Goal: Transaction & Acquisition: Subscribe to service/newsletter

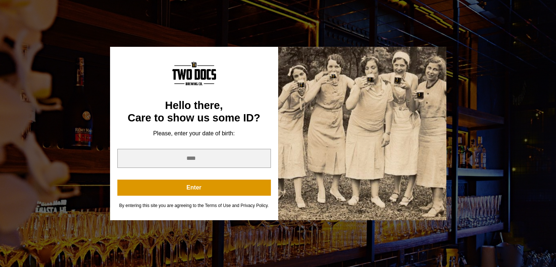
click at [290, 103] on div at bounding box center [362, 133] width 168 height 173
click at [444, 81] on div at bounding box center [362, 133] width 168 height 173
drag, startPoint x: 312, startPoint y: 75, endPoint x: 308, endPoint y: 79, distance: 6.0
click at [227, 168] on div "Enter" at bounding box center [194, 172] width 154 height 47
click at [220, 164] on input "year" at bounding box center [194, 158] width 154 height 19
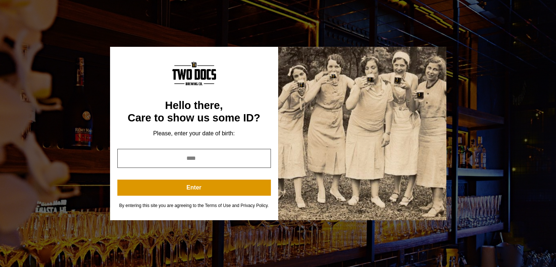
type input "****"
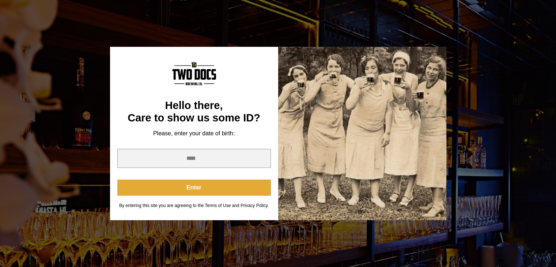
click at [195, 183] on button "Enter" at bounding box center [194, 188] width 154 height 16
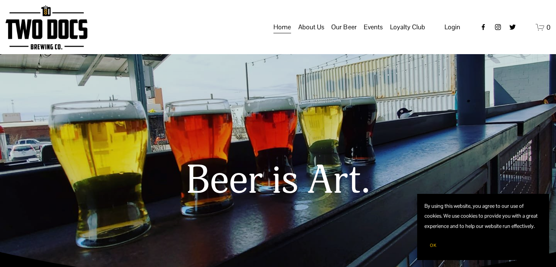
click at [554, 28] on div "Skip to Content Open Menu Close Menu" at bounding box center [278, 27] width 556 height 54
click at [550, 31] on span "0" at bounding box center [549, 27] width 4 height 8
click at [547, 31] on span "0" at bounding box center [549, 27] width 4 height 8
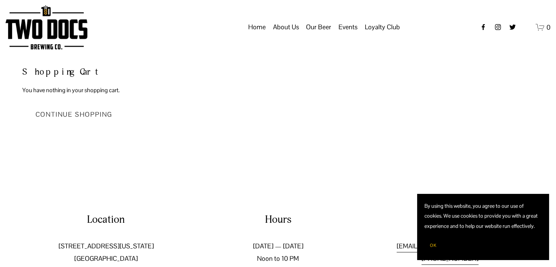
click at [73, 119] on link "Continue Shopping" at bounding box center [74, 114] width 104 height 24
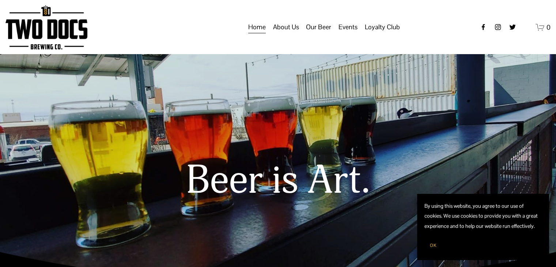
click at [429, 247] on button "OK" at bounding box center [434, 245] width 18 height 14
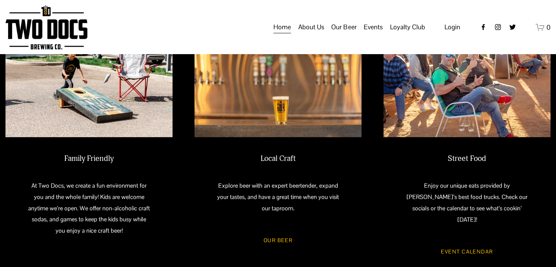
scroll to position [367, 0]
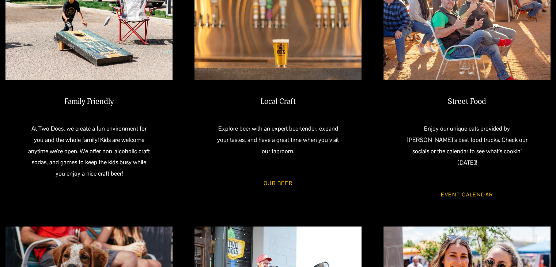
click at [293, 179] on link "Our Beer" at bounding box center [278, 183] width 50 height 19
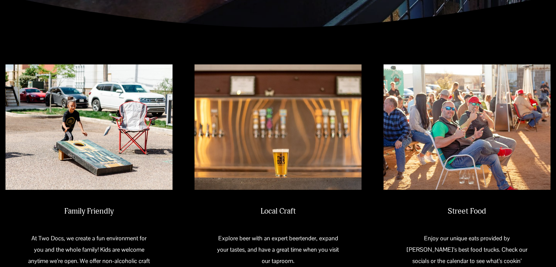
click at [112, 129] on img at bounding box center [88, 127] width 167 height 126
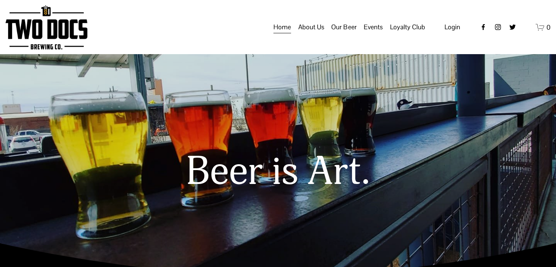
scroll to position [0, 0]
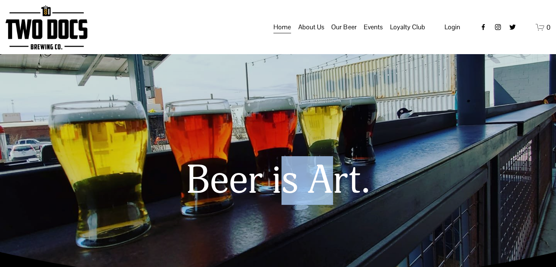
drag, startPoint x: 289, startPoint y: 144, endPoint x: 349, endPoint y: 168, distance: 64.8
click at [337, 169] on div "Beer is Art." at bounding box center [278, 157] width 556 height 116
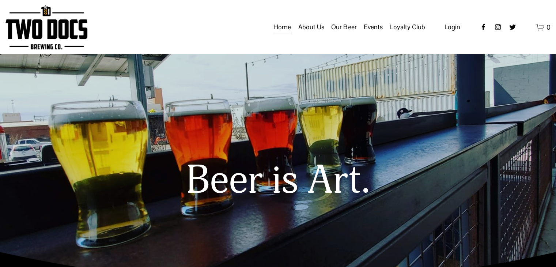
click at [366, 166] on h1 "Beer is Art." at bounding box center [278, 181] width 512 height 44
click at [539, 31] on icon "0 items in cart" at bounding box center [540, 27] width 9 height 9
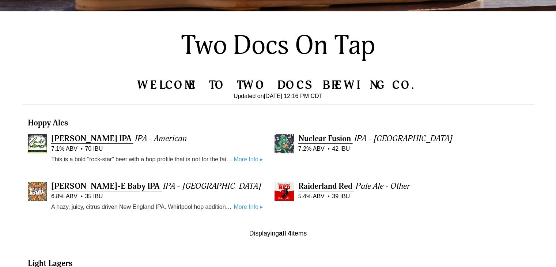
scroll to position [192, 0]
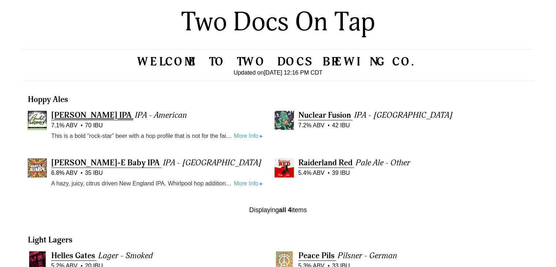
click at [93, 117] on span "[PERSON_NAME] IPA" at bounding box center [91, 115] width 80 height 10
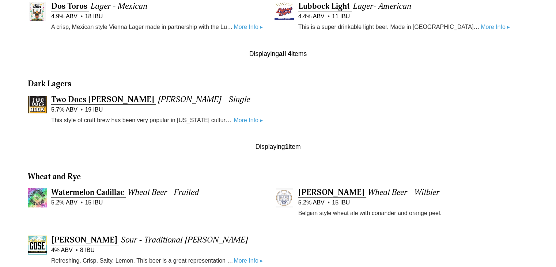
scroll to position [594, 0]
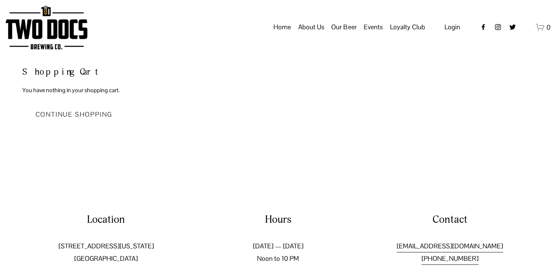
click at [69, 120] on link "Continue Shopping" at bounding box center [74, 114] width 104 height 24
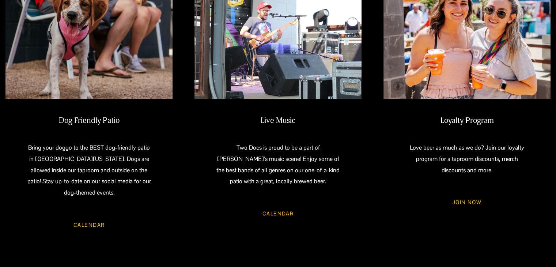
scroll to position [622, 0]
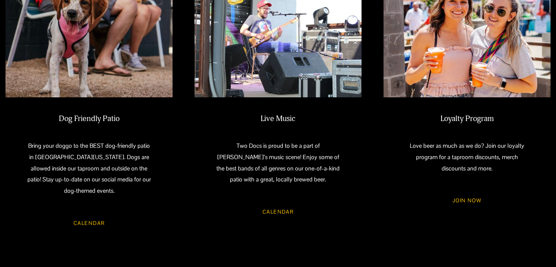
click at [91, 214] on link "CALENDAR" at bounding box center [89, 223] width 52 height 19
drag, startPoint x: 285, startPoint y: 203, endPoint x: 300, endPoint y: 189, distance: 20.8
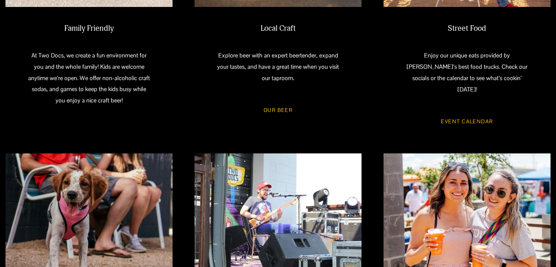
scroll to position [439, 0]
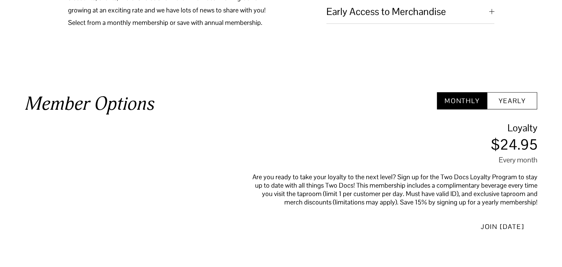
scroll to position [402, 0]
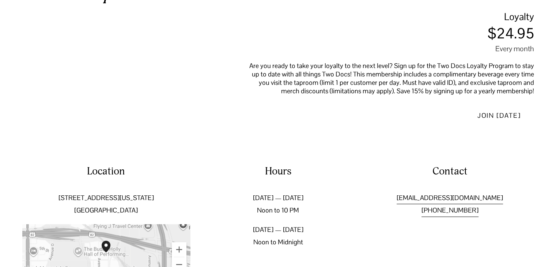
click at [500, 124] on button "Join [DATE]" at bounding box center [500, 115] width 70 height 24
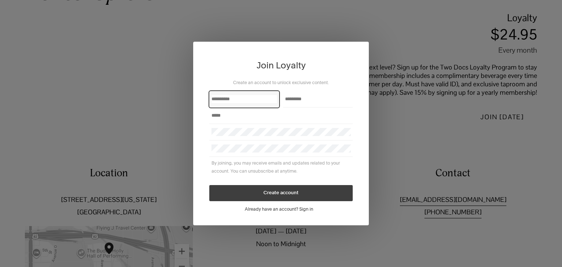
drag, startPoint x: 244, startPoint y: 99, endPoint x: 246, endPoint y: 103, distance: 4.3
click at [244, 99] on input "First Name" at bounding box center [244, 99] width 66 height 8
type input "******"
type input "**********"
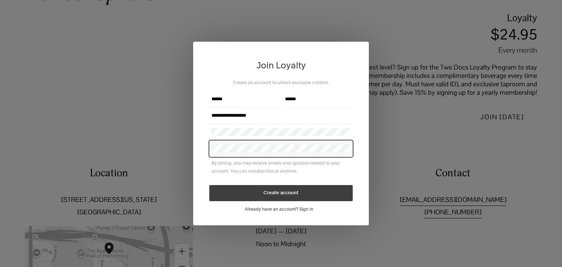
click at [209, 185] on button "Create account" at bounding box center [280, 193] width 143 height 16
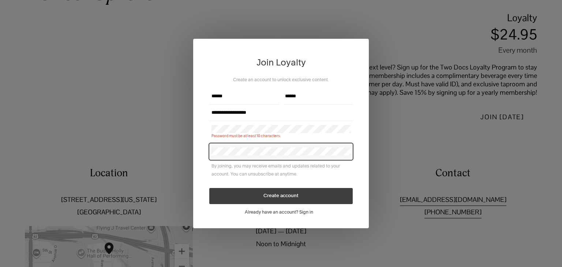
click at [284, 124] on div "Password must be at least 10 characters." at bounding box center [280, 132] width 143 height 22
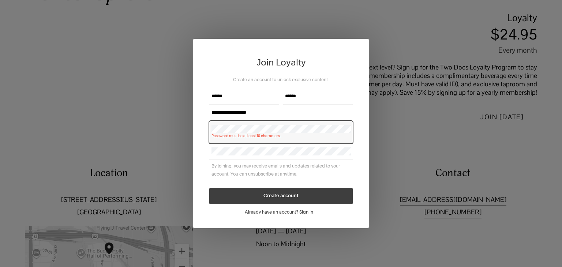
click at [266, 158] on div at bounding box center [280, 151] width 143 height 16
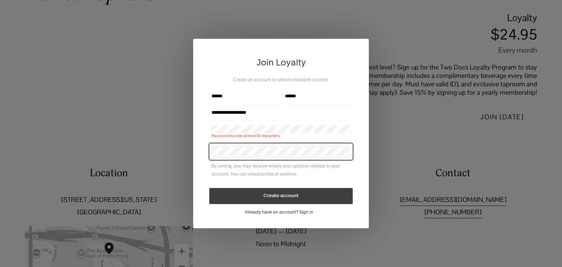
click at [283, 194] on button "Create account" at bounding box center [280, 196] width 143 height 16
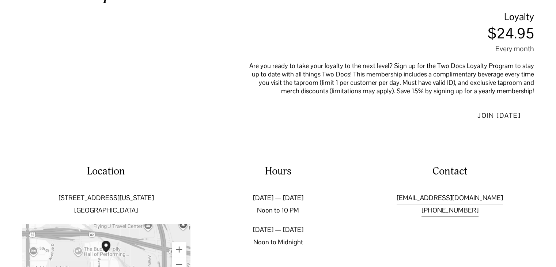
click at [255, 192] on div "Hours Sunday — Thursday Noon to 10 PM Friday — Saturday Noon to Midnight" at bounding box center [278, 206] width 168 height 84
